Goal: Find specific page/section: Find specific page/section

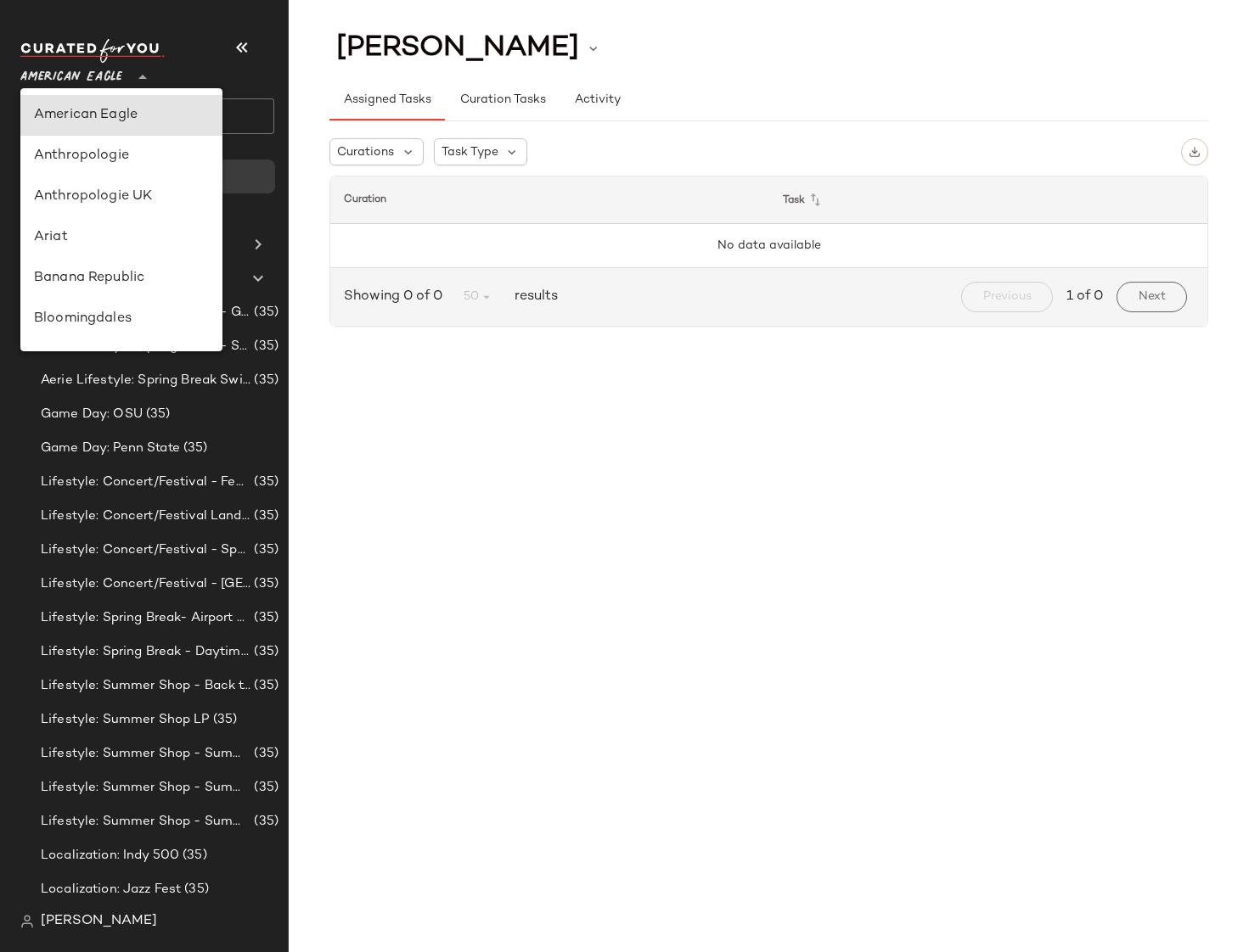
click at [77, 81] on span "American Eagle" at bounding box center [71, 73] width 102 height 31
click at [85, 165] on div "Anthropologie" at bounding box center [121, 156] width 175 height 21
type input "**"
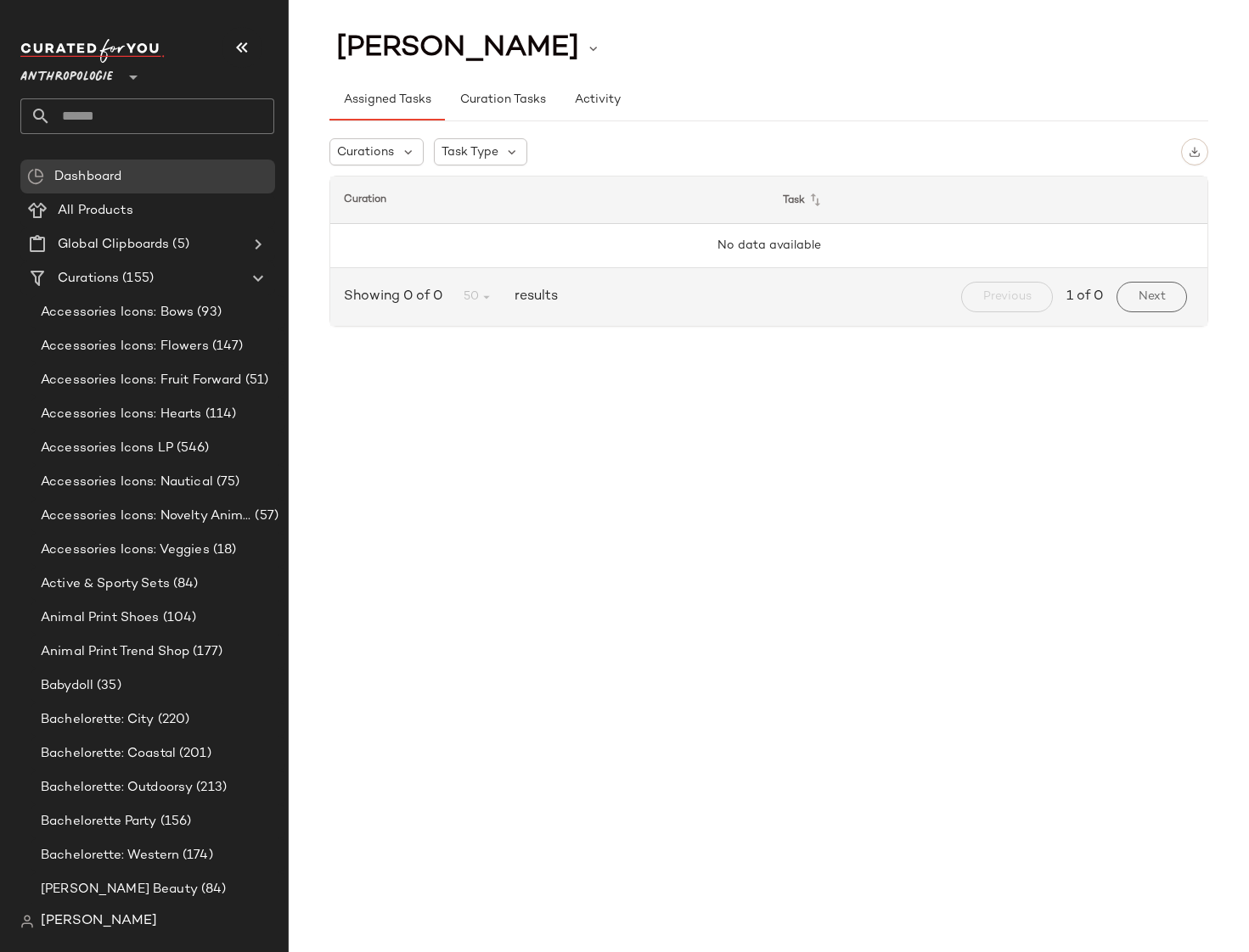
click at [552, 432] on div "[PERSON_NAME] Assigned Tasks Curation Tasks Activity Curations Task Type Curati…" at bounding box center [769, 489] width 960 height 925
click at [490, 100] on span "Curation Tasks" at bounding box center [502, 99] width 87 height 14
click at [355, 111] on button "Assigned Tasks" at bounding box center [387, 99] width 116 height 41
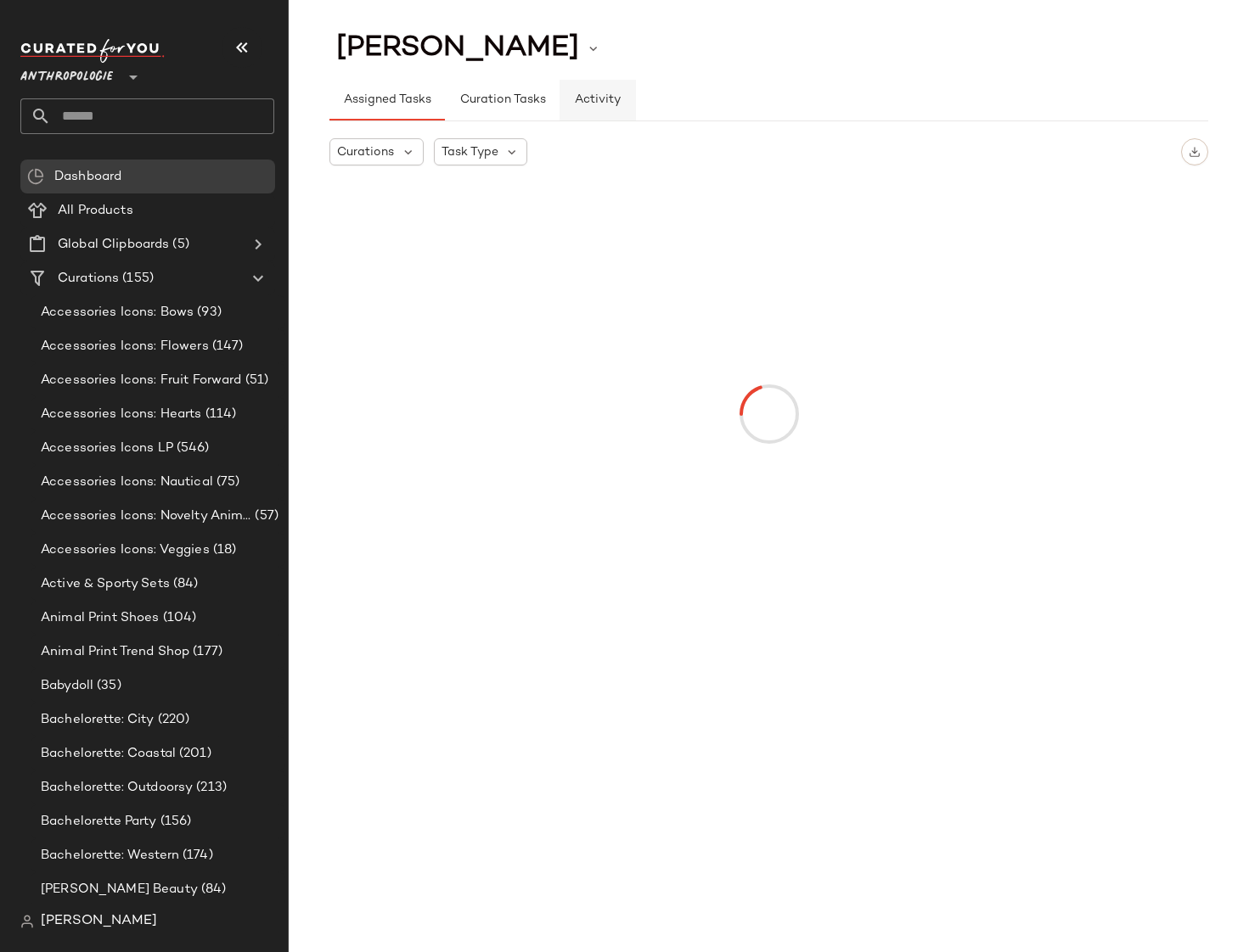
click at [592, 106] on span "Activity" at bounding box center [598, 99] width 47 height 14
click at [478, 113] on button "Curation Tasks" at bounding box center [502, 99] width 114 height 41
click at [398, 113] on button "Assigned Tasks" at bounding box center [387, 99] width 116 height 41
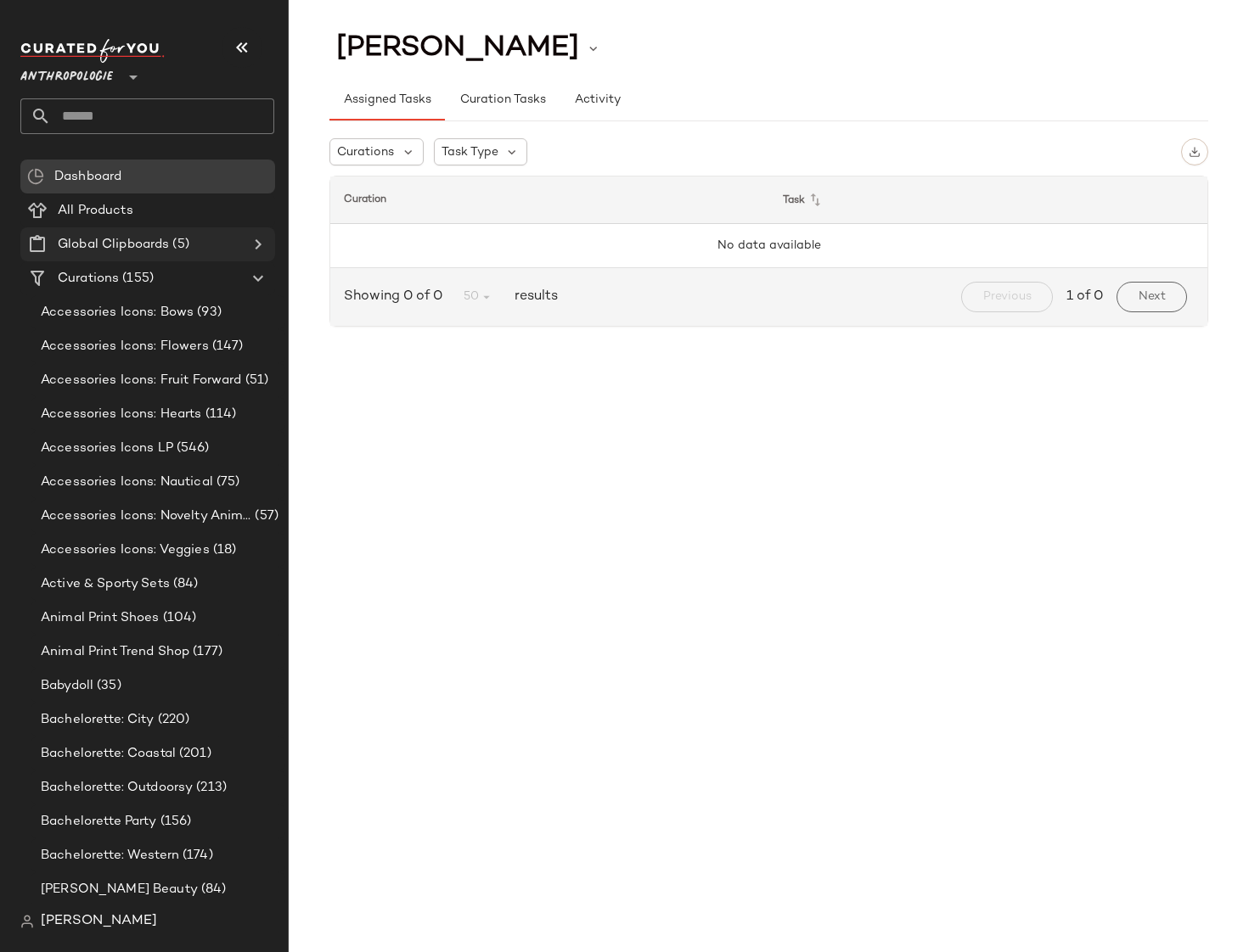
click at [171, 240] on span "(5)" at bounding box center [179, 245] width 20 height 20
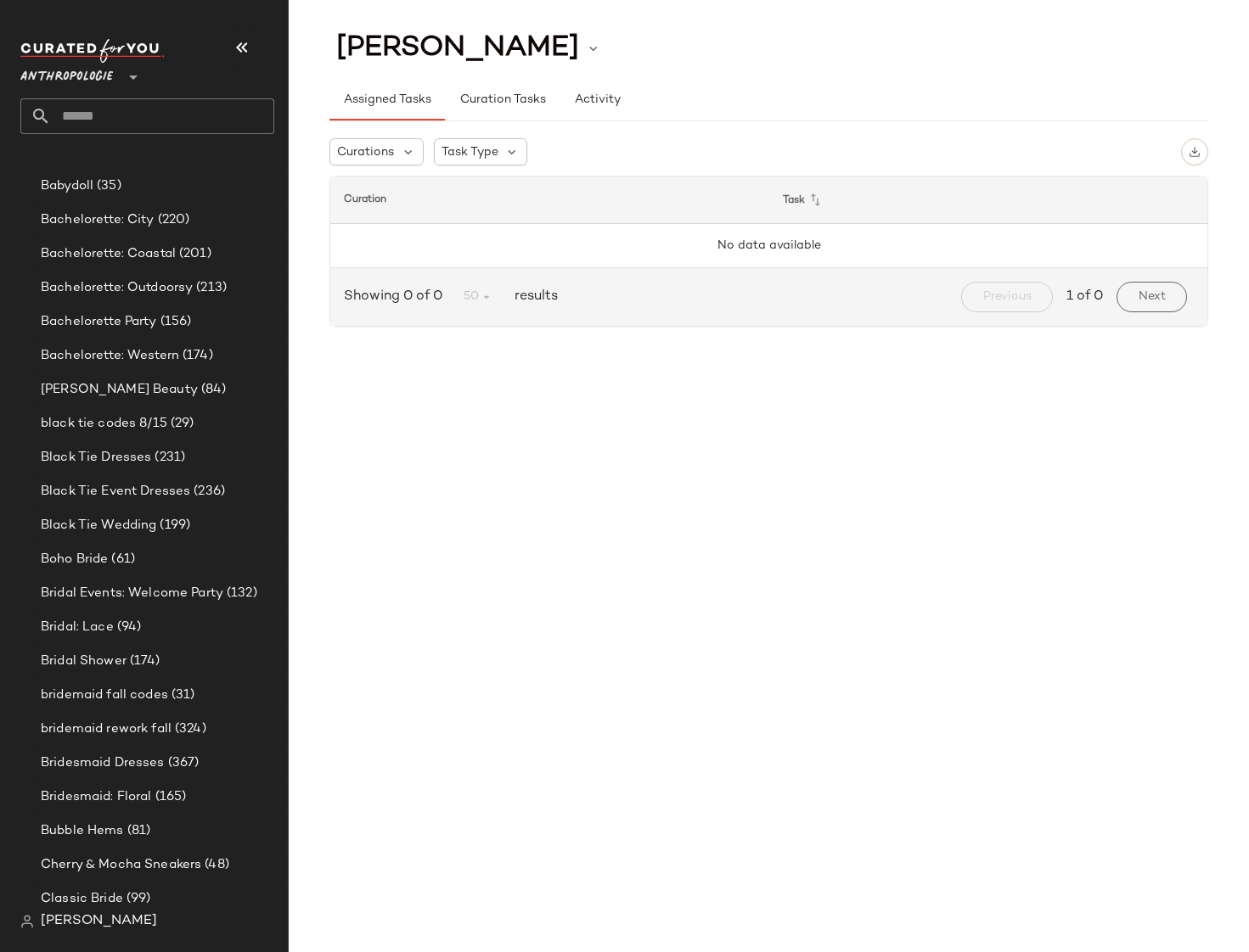
scroll to position [936, 0]
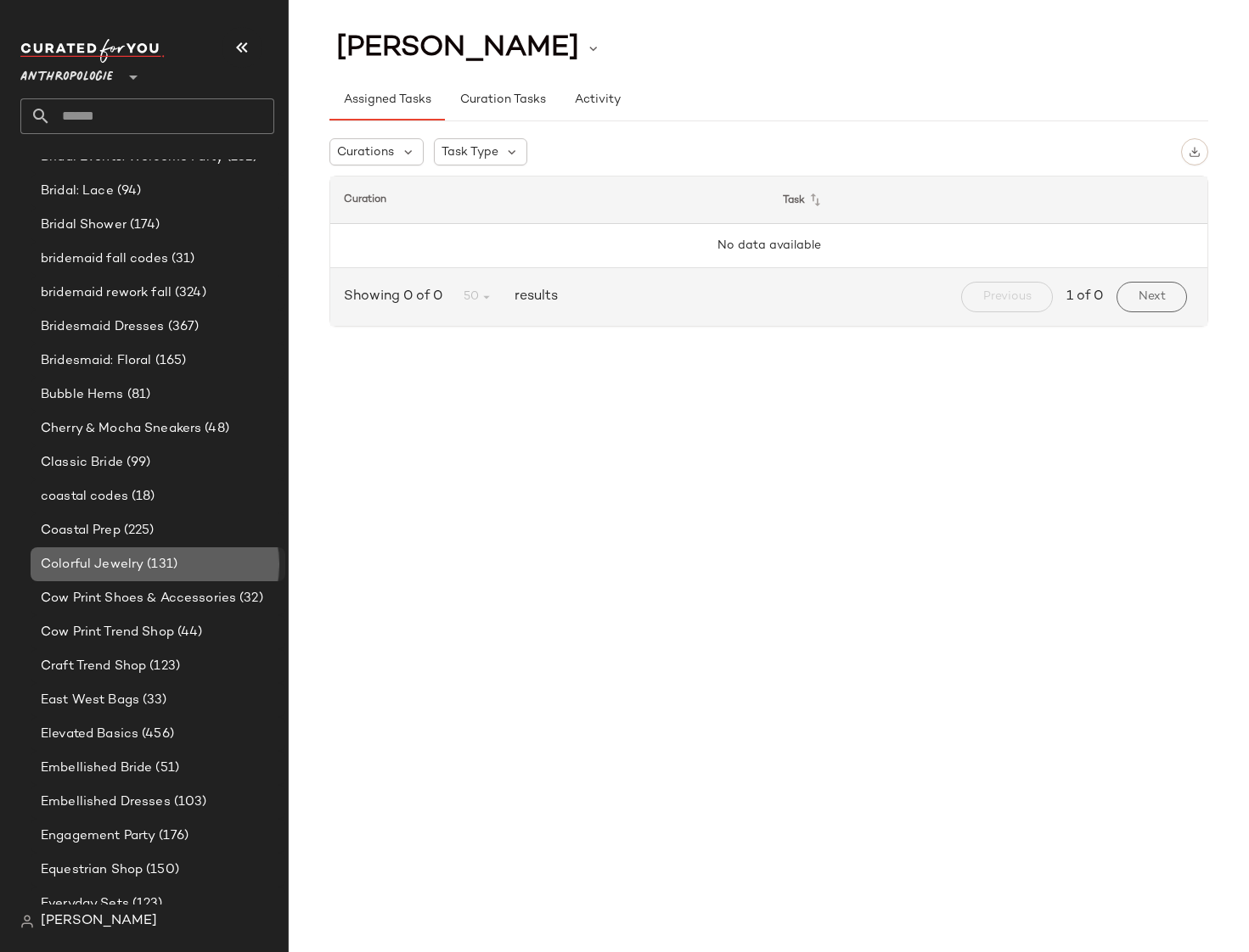
click at [127, 570] on span "Colorful Jewelry" at bounding box center [92, 565] width 103 height 20
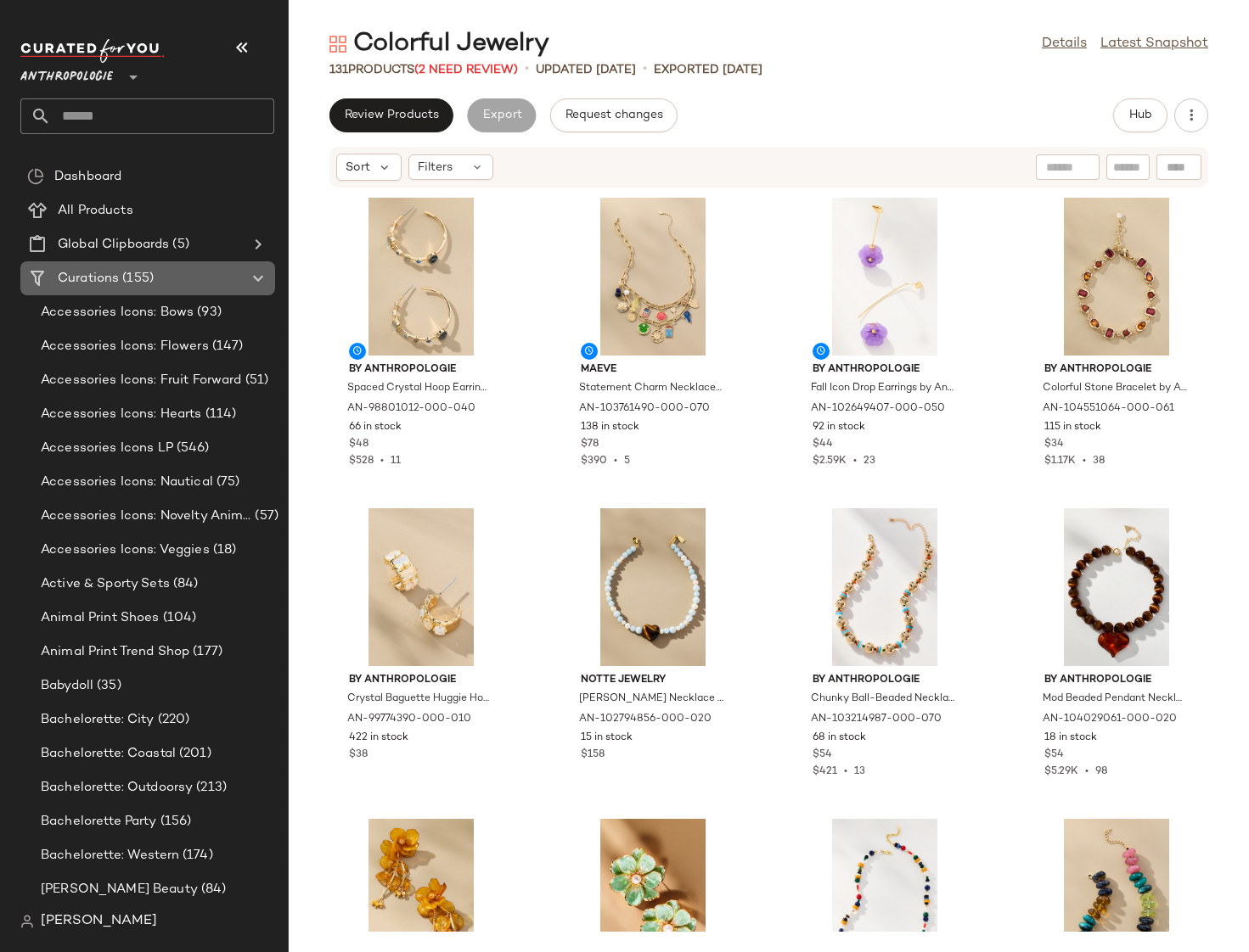
click at [109, 269] on span "Curations" at bounding box center [89, 279] width 62 height 20
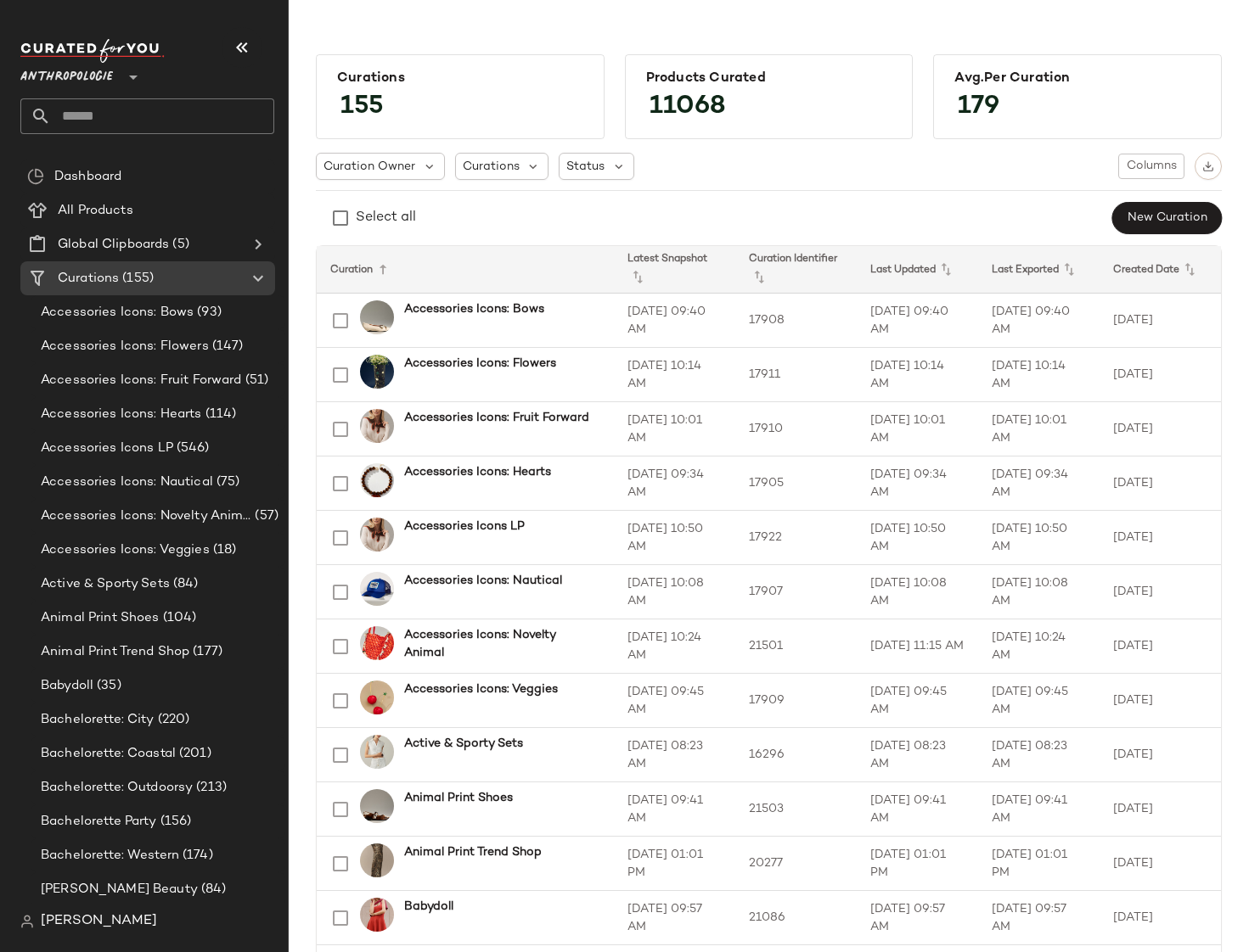
click at [723, 157] on div "Curation Owner Curations Status Columns" at bounding box center [769, 166] width 906 height 27
